Goal: Transaction & Acquisition: Obtain resource

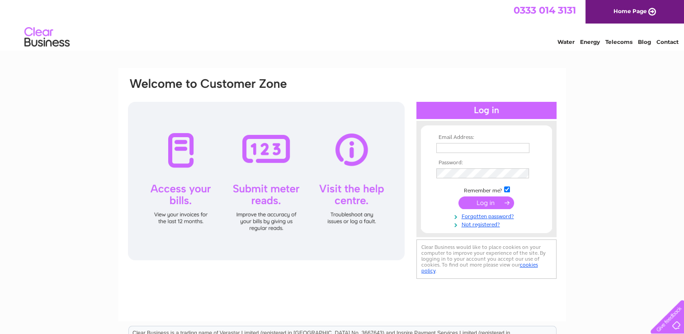
type input "[EMAIL_ADDRESS][DOMAIN_NAME]"
click at [484, 199] on input "submit" at bounding box center [486, 202] width 56 height 13
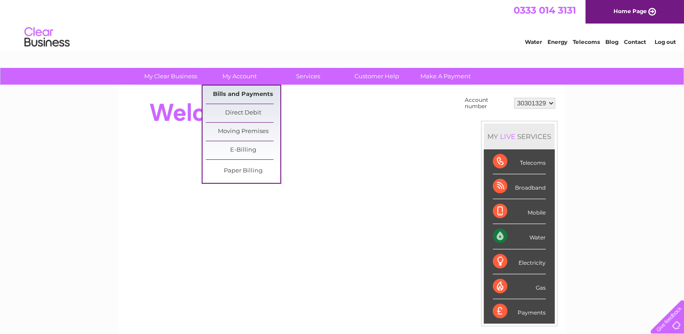
click at [233, 96] on link "Bills and Payments" at bounding box center [243, 94] width 75 height 18
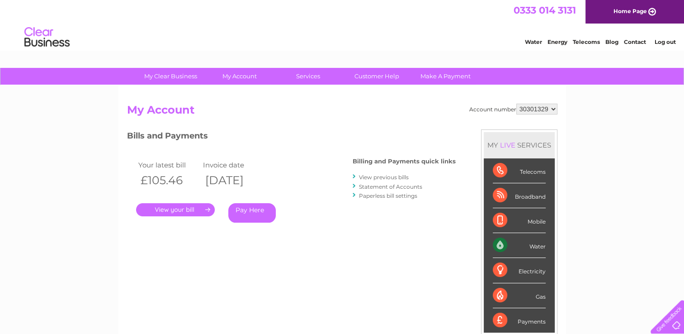
click at [182, 205] on link "." at bounding box center [175, 209] width 79 height 13
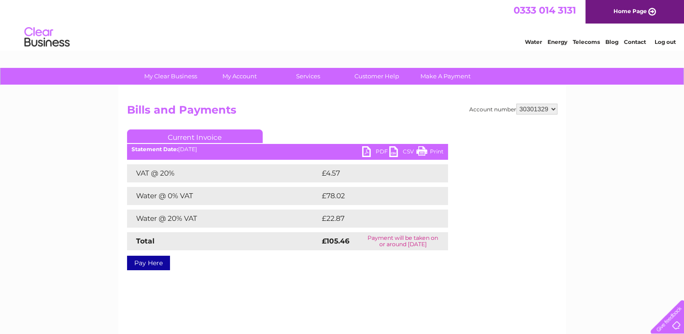
click at [427, 151] on link "Print" at bounding box center [429, 152] width 27 height 13
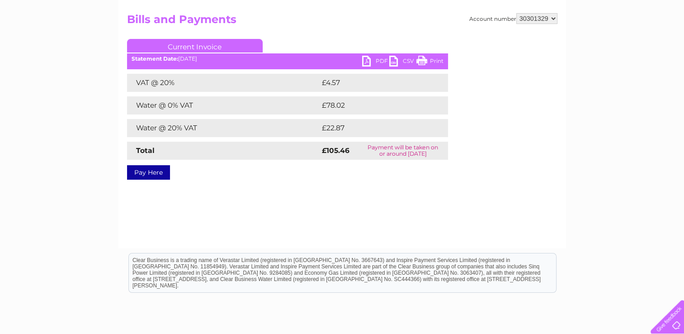
scroll to position [45, 0]
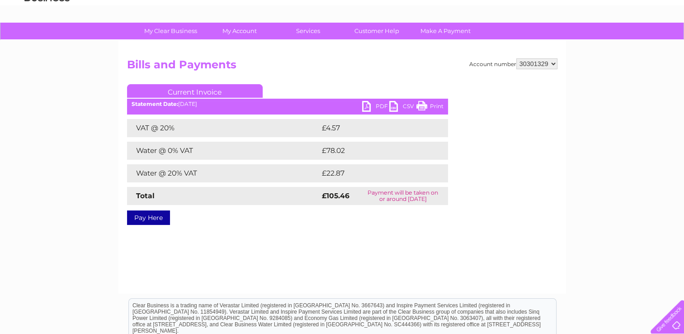
click at [184, 90] on link "Current Invoice" at bounding box center [195, 91] width 136 height 14
drag, startPoint x: 541, startPoint y: 64, endPoint x: 541, endPoint y: 69, distance: 5.0
click at [541, 64] on select "30301329" at bounding box center [536, 63] width 41 height 11
drag, startPoint x: 543, startPoint y: 68, endPoint x: 574, endPoint y: 99, distance: 44.1
click at [543, 68] on select "30301329" at bounding box center [536, 63] width 41 height 11
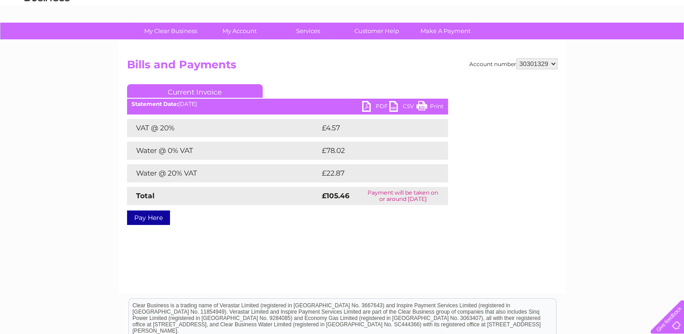
click at [211, 108] on div "PDF CSV Print Statement Date: 02/10/2025" at bounding box center [287, 108] width 321 height 14
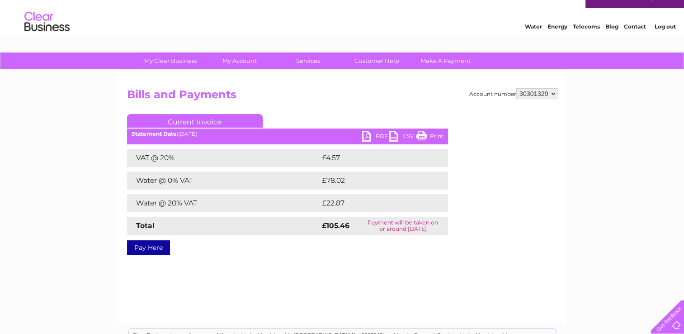
scroll to position [0, 0]
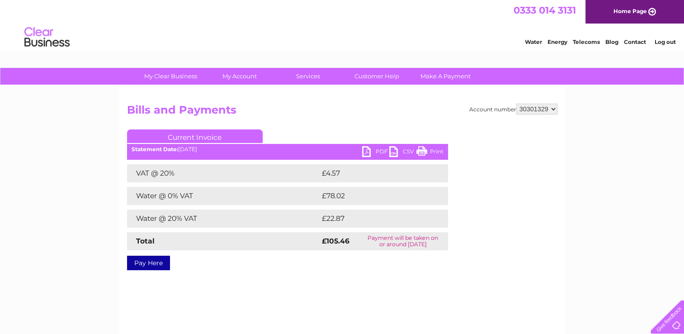
click at [195, 145] on ul "Current Invoice" at bounding box center [287, 137] width 321 height 17
click at [356, 109] on h2 "Bills and Payments" at bounding box center [342, 112] width 430 height 17
click at [207, 133] on link "Current Invoice" at bounding box center [195, 136] width 136 height 14
click at [210, 142] on link "Current Invoice" at bounding box center [195, 136] width 136 height 14
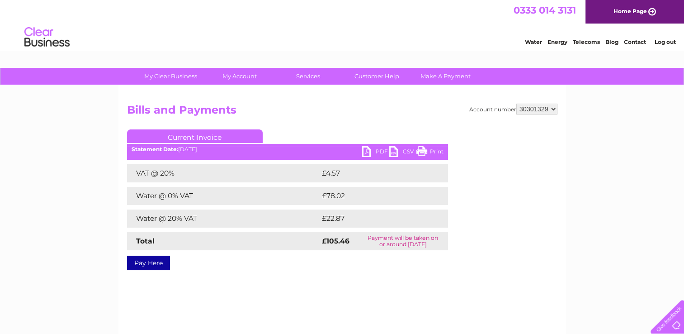
click at [193, 155] on div "PDF CSV Print Statement Date: 02/10/2025" at bounding box center [287, 153] width 321 height 14
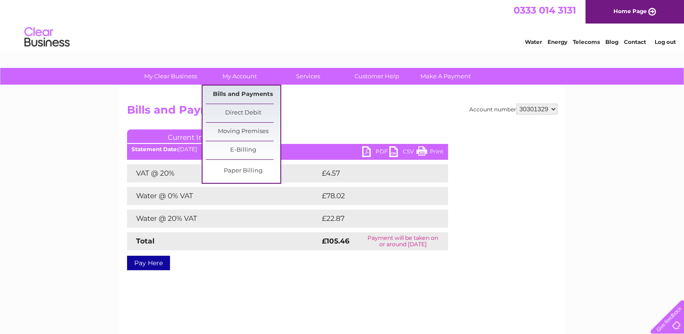
click at [246, 97] on link "Bills and Payments" at bounding box center [243, 94] width 75 height 18
click at [253, 153] on link "E-Billing" at bounding box center [243, 150] width 75 height 18
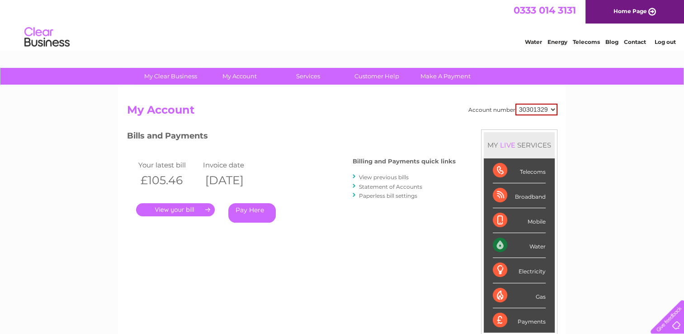
click at [180, 210] on link "." at bounding box center [175, 209] width 79 height 13
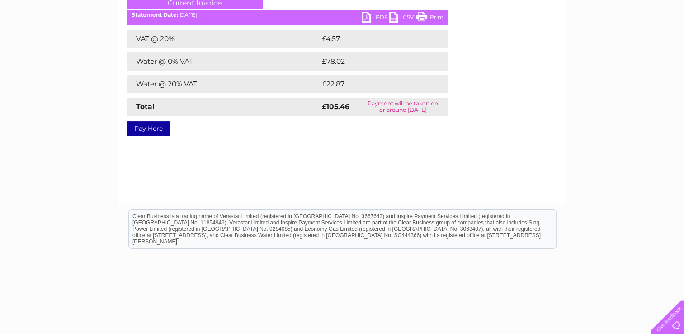
scroll to position [136, 0]
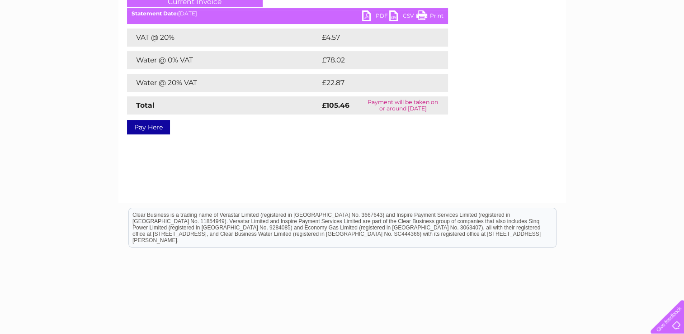
click at [371, 10] on link "PDF" at bounding box center [375, 16] width 27 height 13
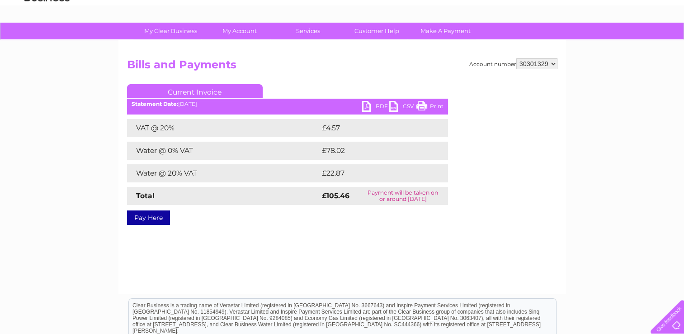
scroll to position [0, 0]
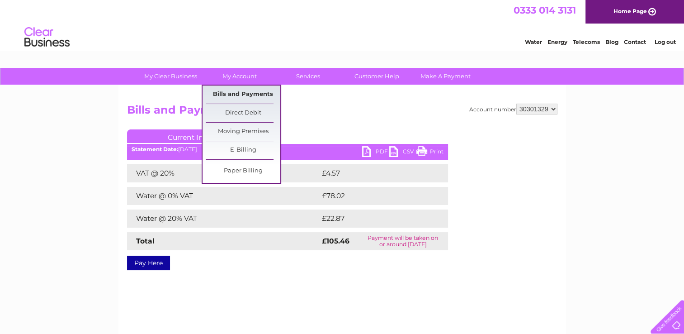
click at [222, 95] on link "Bills and Payments" at bounding box center [243, 94] width 75 height 18
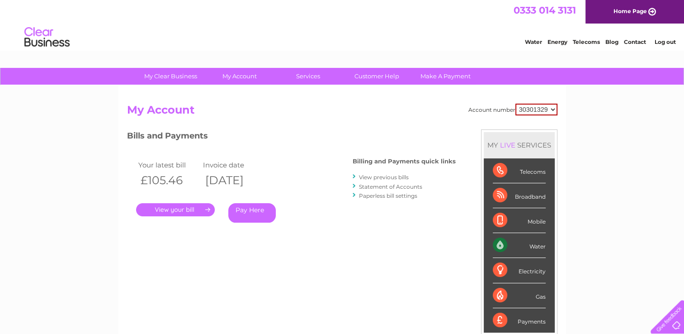
click at [161, 175] on th "£105.46" at bounding box center [168, 180] width 65 height 19
click at [380, 176] on link "View previous bills" at bounding box center [384, 177] width 50 height 7
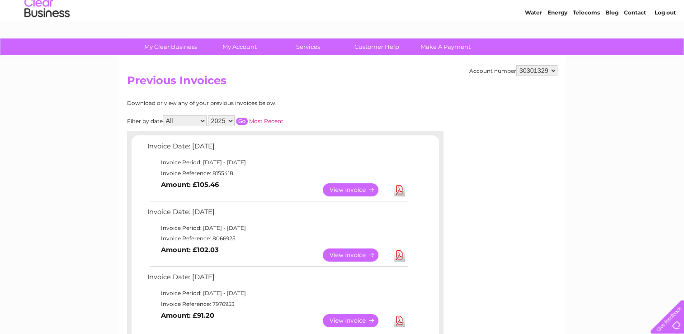
scroll to position [45, 0]
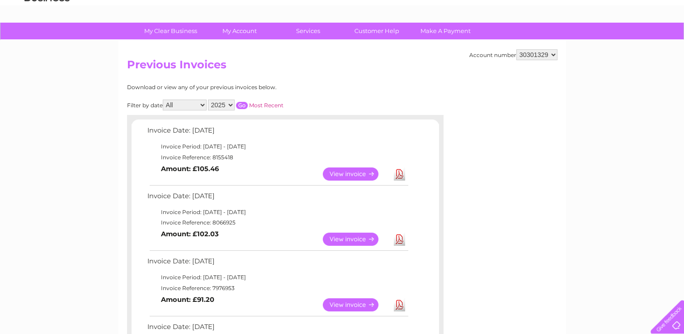
click at [365, 303] on link "View" at bounding box center [356, 304] width 66 height 13
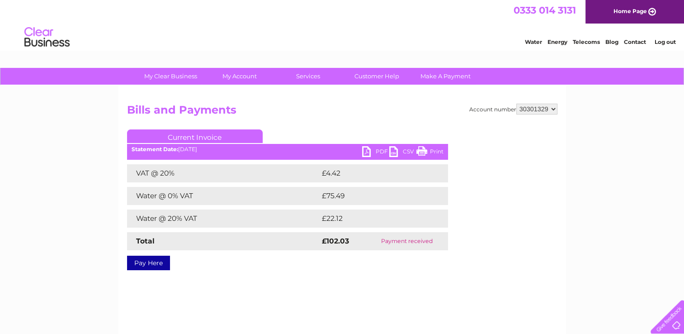
click at [378, 150] on link "PDF" at bounding box center [375, 152] width 27 height 13
click at [369, 149] on link "PDF" at bounding box center [375, 152] width 27 height 13
click at [373, 152] on link "PDF" at bounding box center [375, 152] width 27 height 13
